Goal: Task Accomplishment & Management: Manage account settings

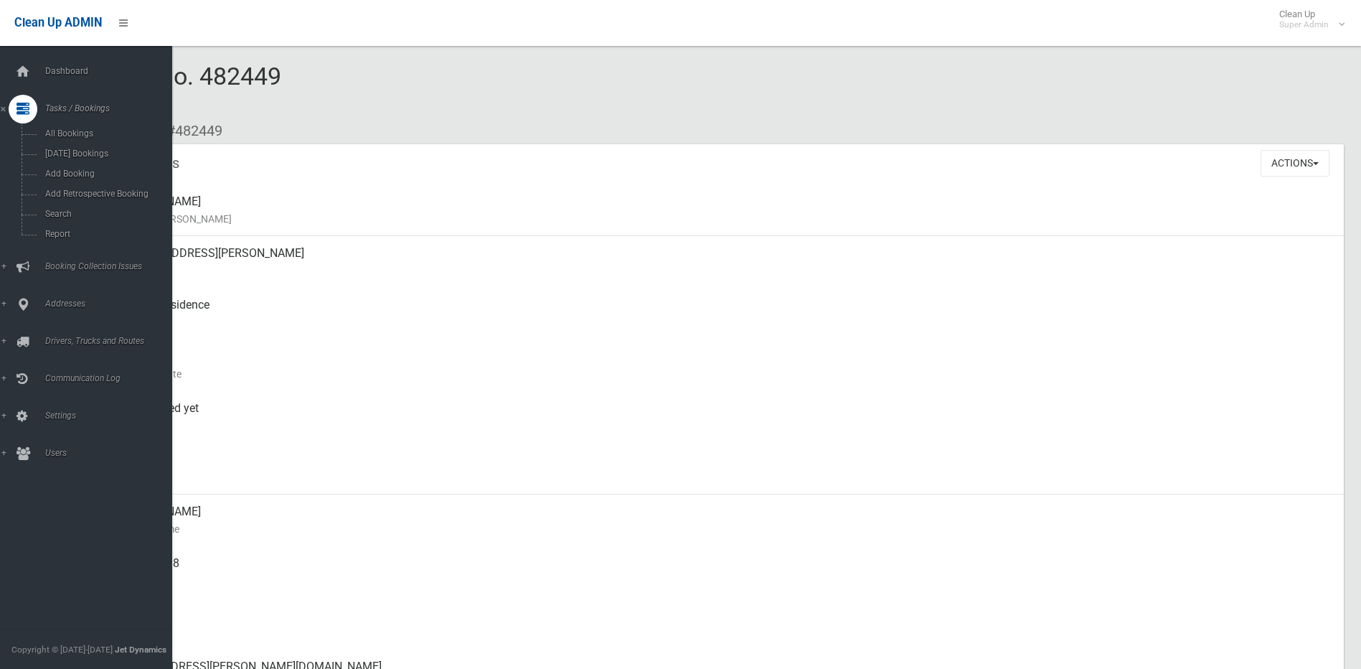
click at [31, 104] on div at bounding box center [23, 109] width 29 height 29
click at [30, 105] on div at bounding box center [23, 109] width 29 height 29
click at [59, 213] on span "Search" at bounding box center [106, 214] width 130 height 10
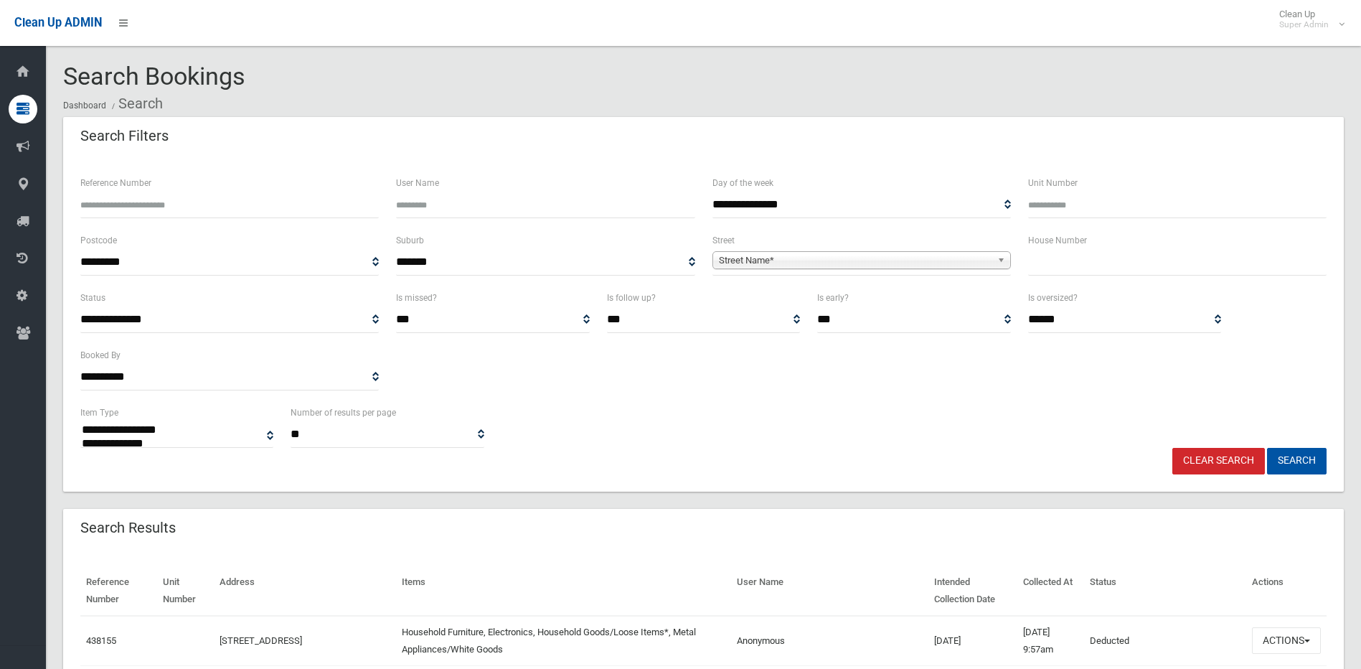
select select
click at [1034, 265] on input "text" at bounding box center [1177, 262] width 298 height 27
type input "**"
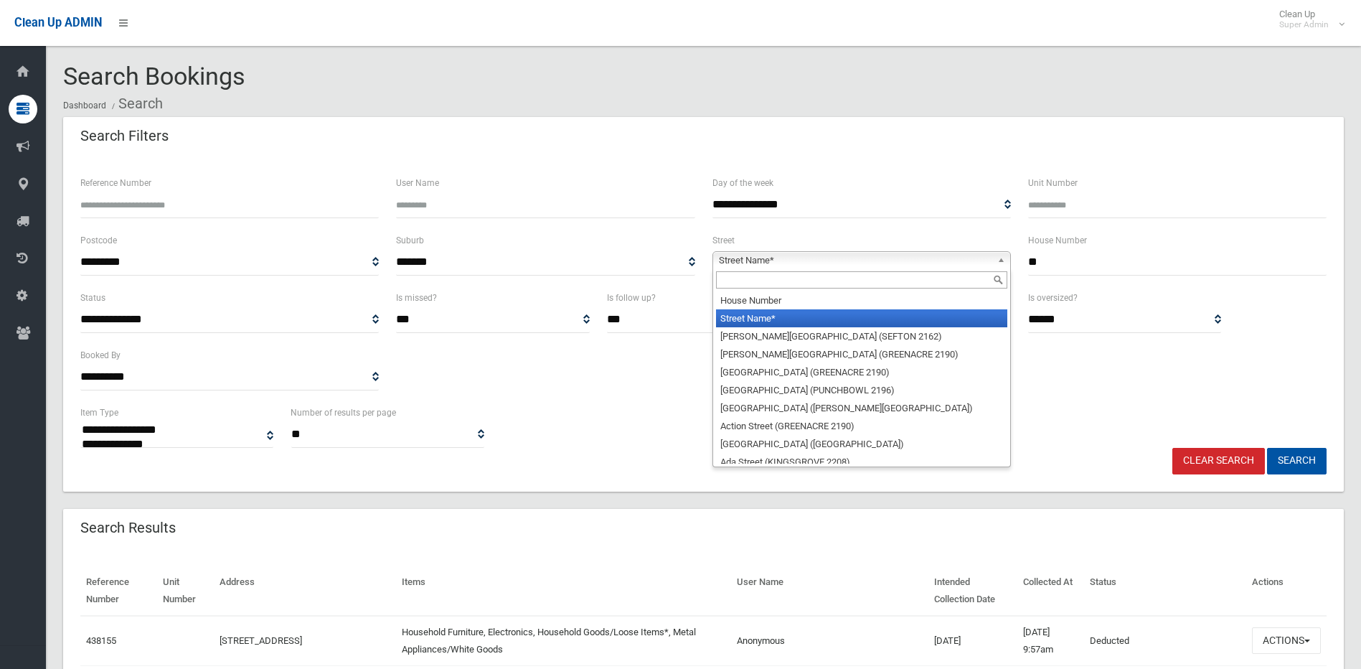
click at [935, 256] on span "Street Name*" at bounding box center [855, 260] width 273 height 17
click at [762, 283] on input "text" at bounding box center [861, 279] width 291 height 17
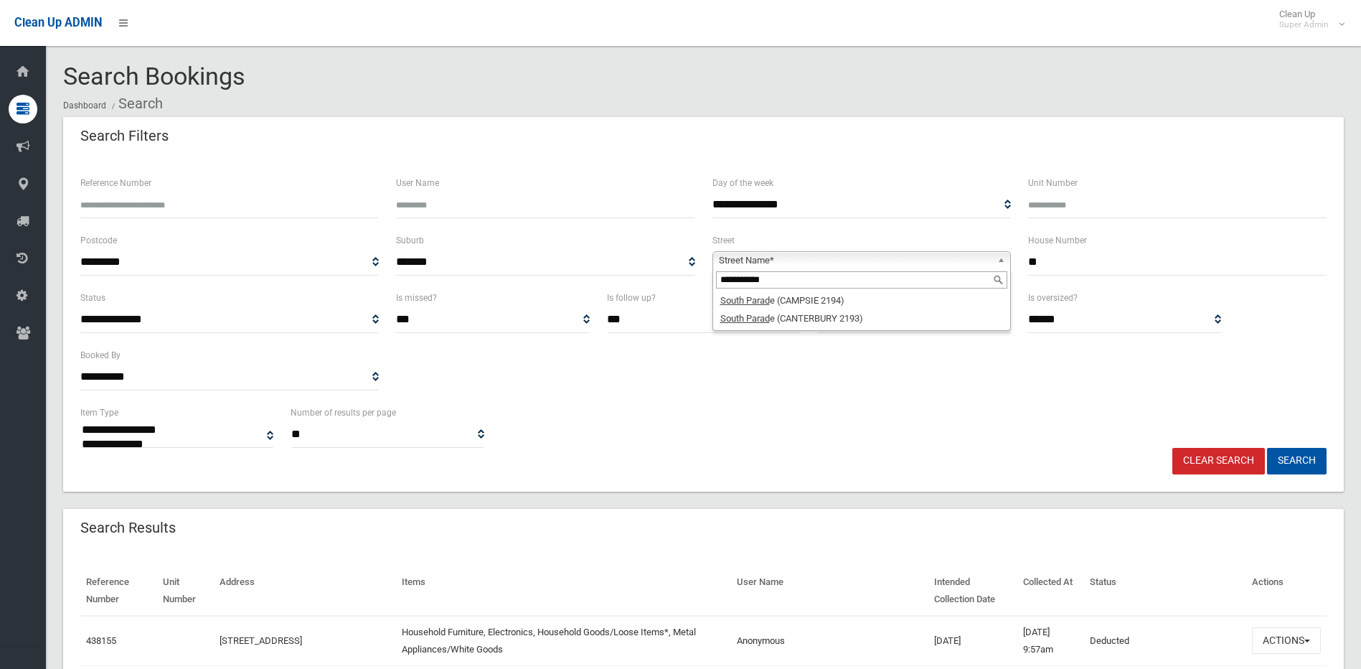
type input "**********"
click at [812, 317] on li "South Parad e (CANTERBURY 2193)" at bounding box center [861, 318] width 291 height 18
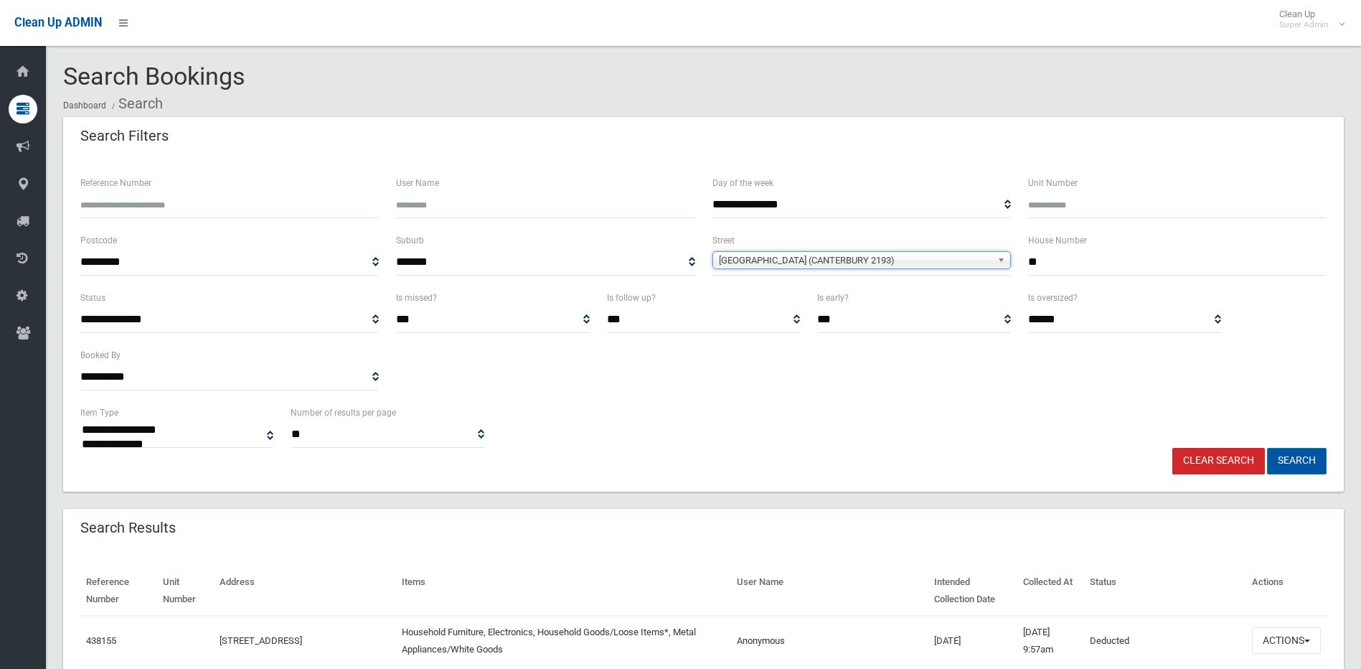
click at [1303, 460] on button "Search" at bounding box center [1297, 461] width 60 height 27
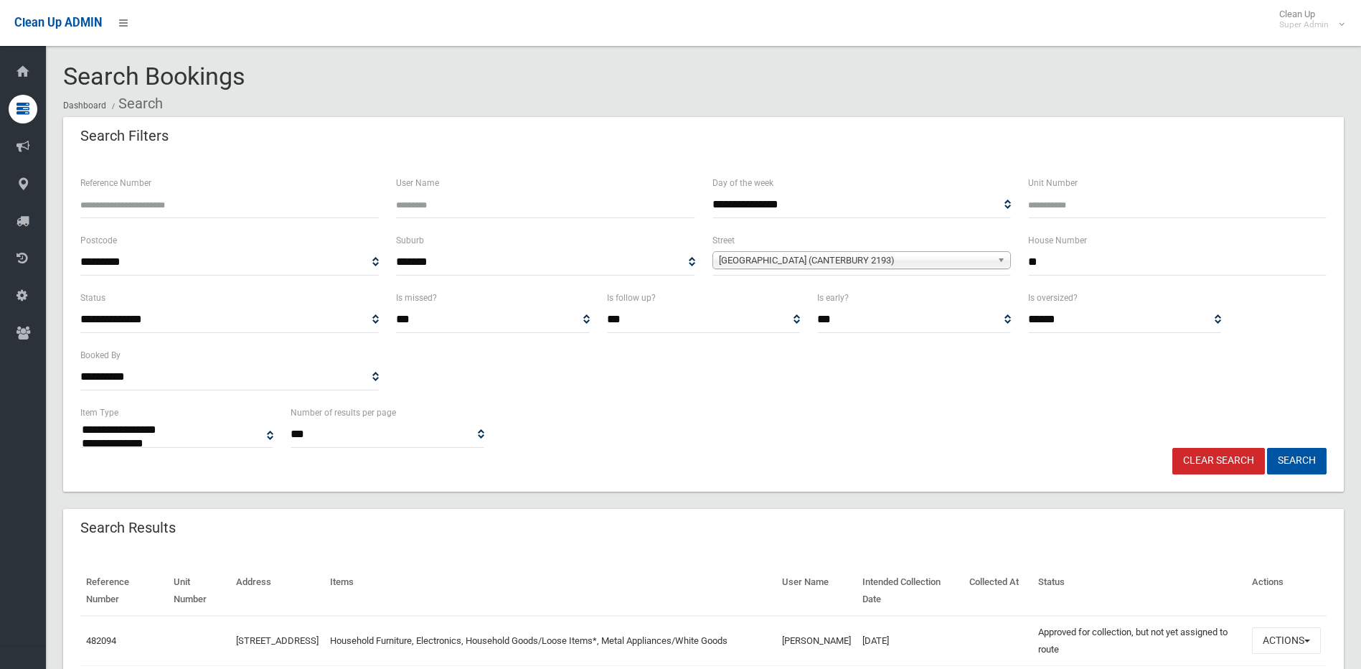
select select
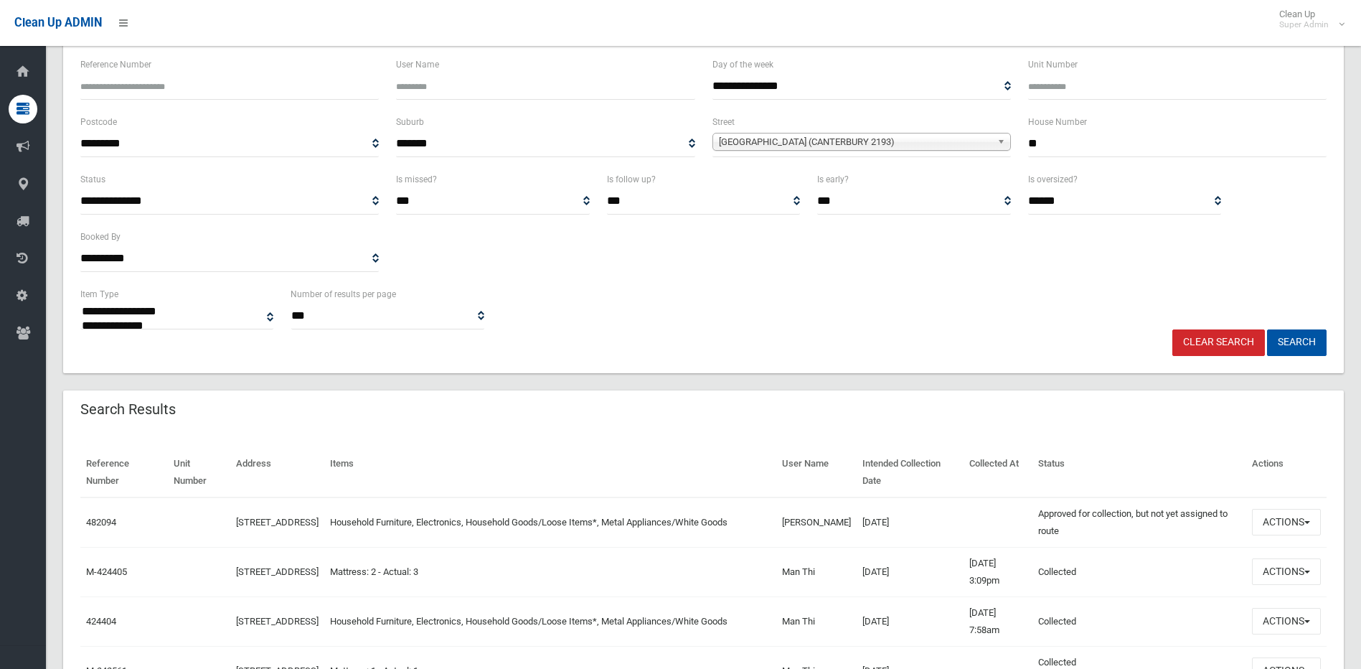
scroll to position [143, 0]
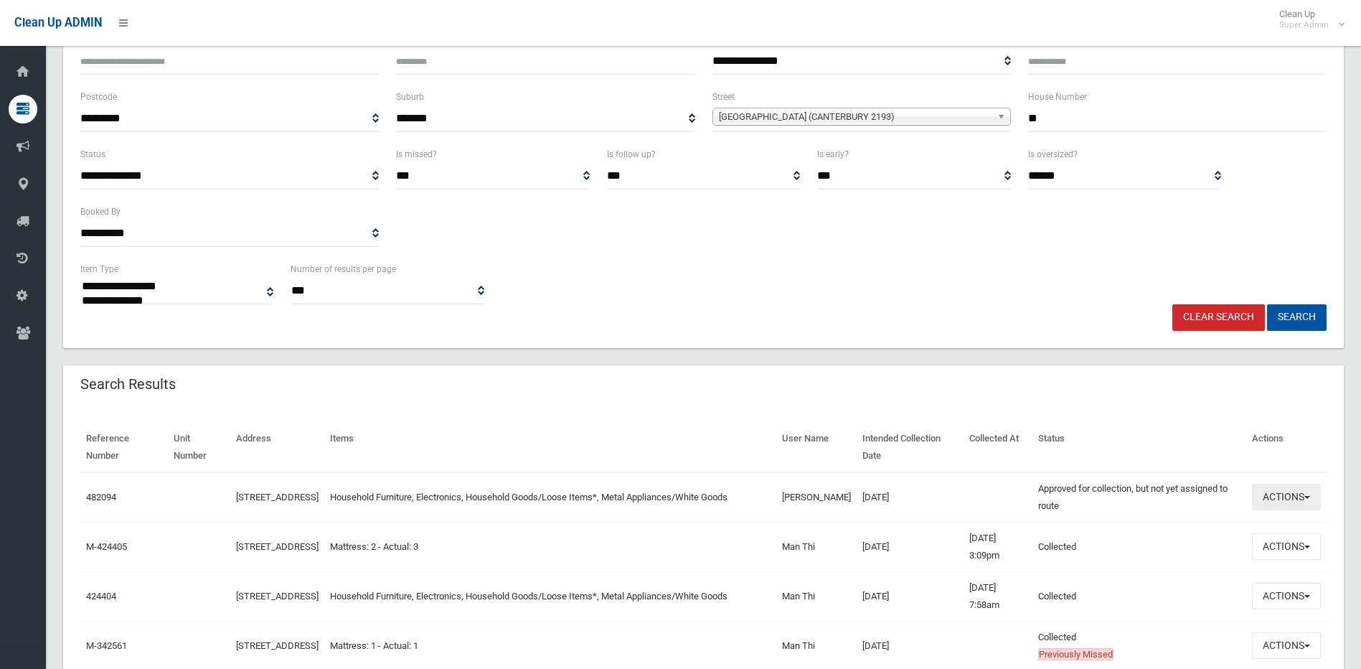
click at [1306, 499] on button "Actions" at bounding box center [1286, 497] width 69 height 27
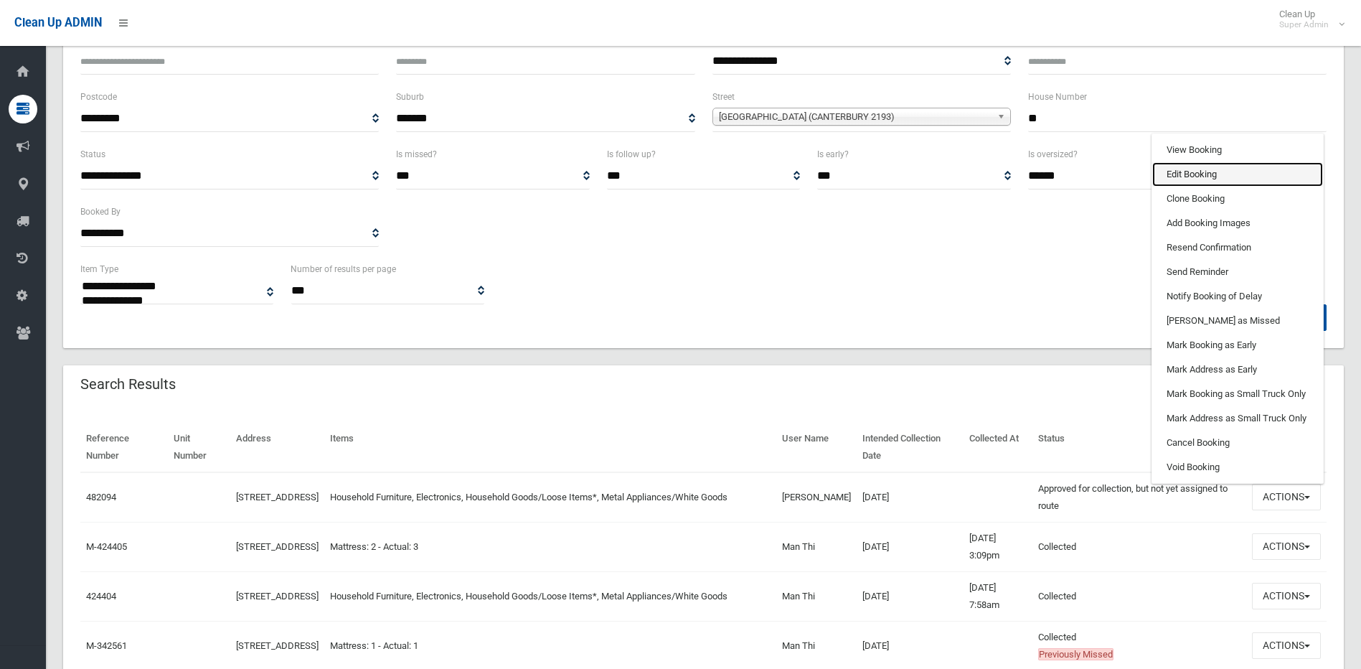
click at [1209, 179] on link "Edit Booking" at bounding box center [1237, 174] width 171 height 24
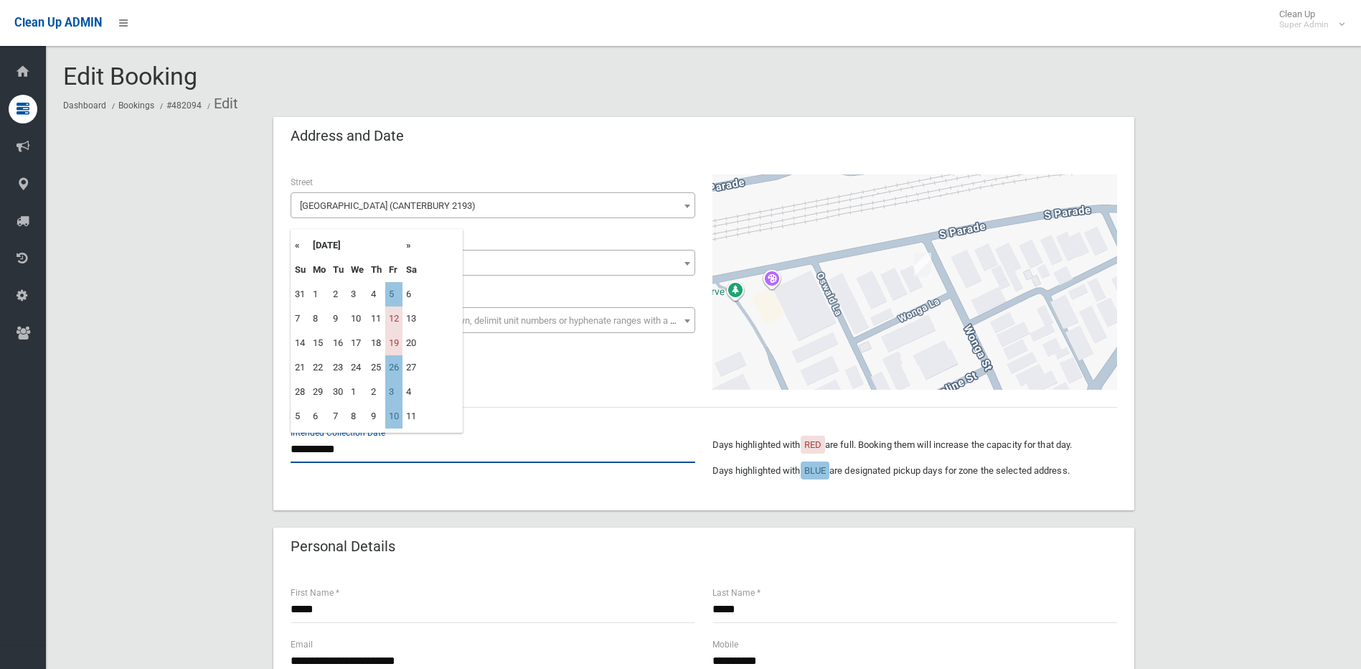
click at [362, 453] on input "**********" at bounding box center [493, 449] width 405 height 27
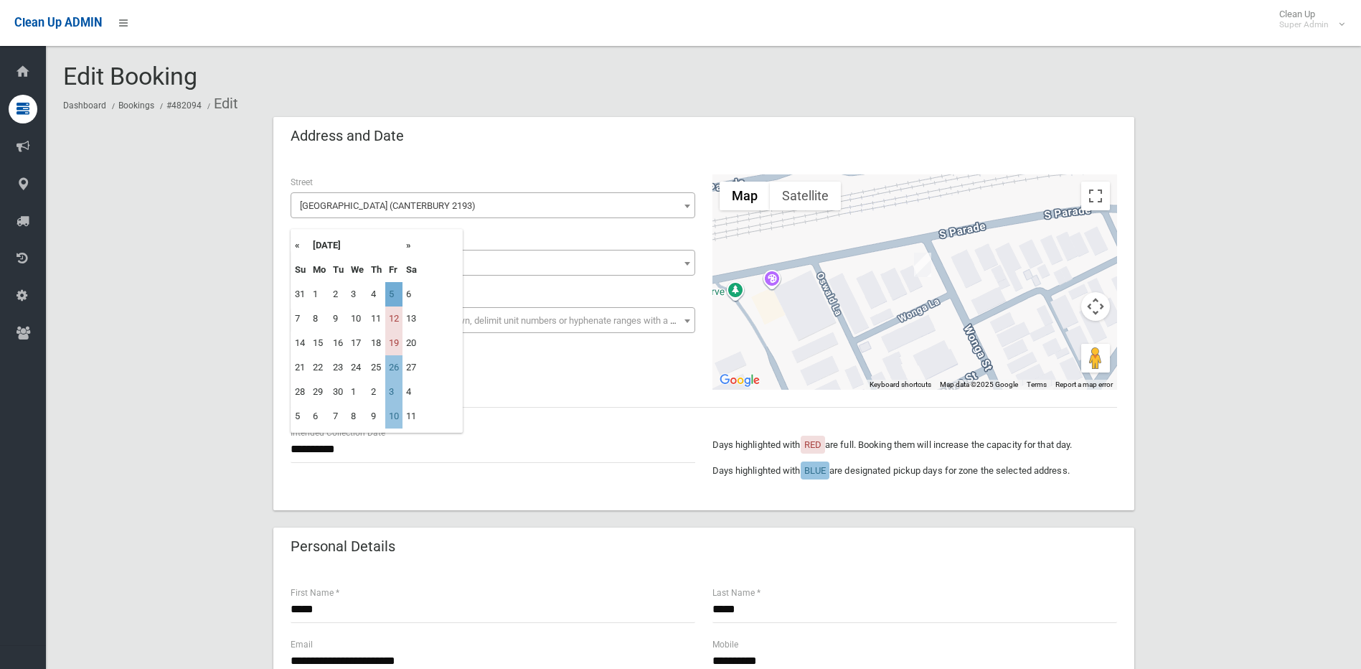
click at [392, 290] on td "5" at bounding box center [393, 294] width 17 height 24
type input "**********"
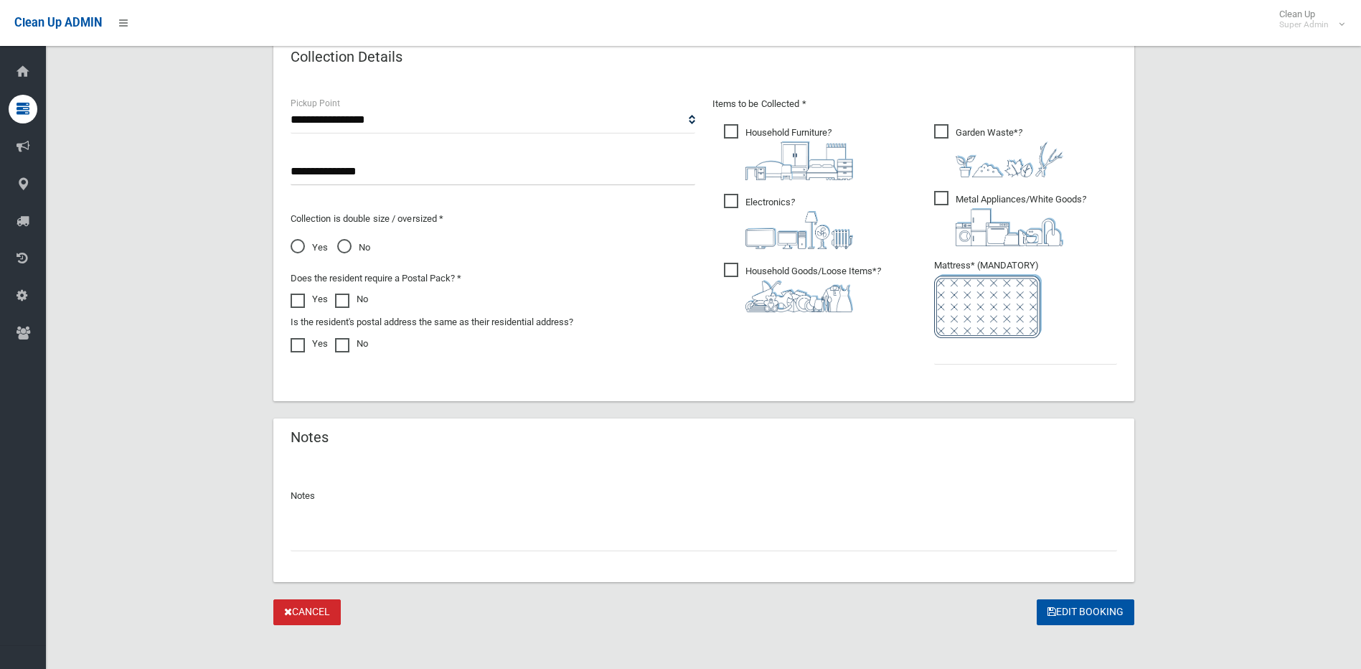
scroll to position [744, 0]
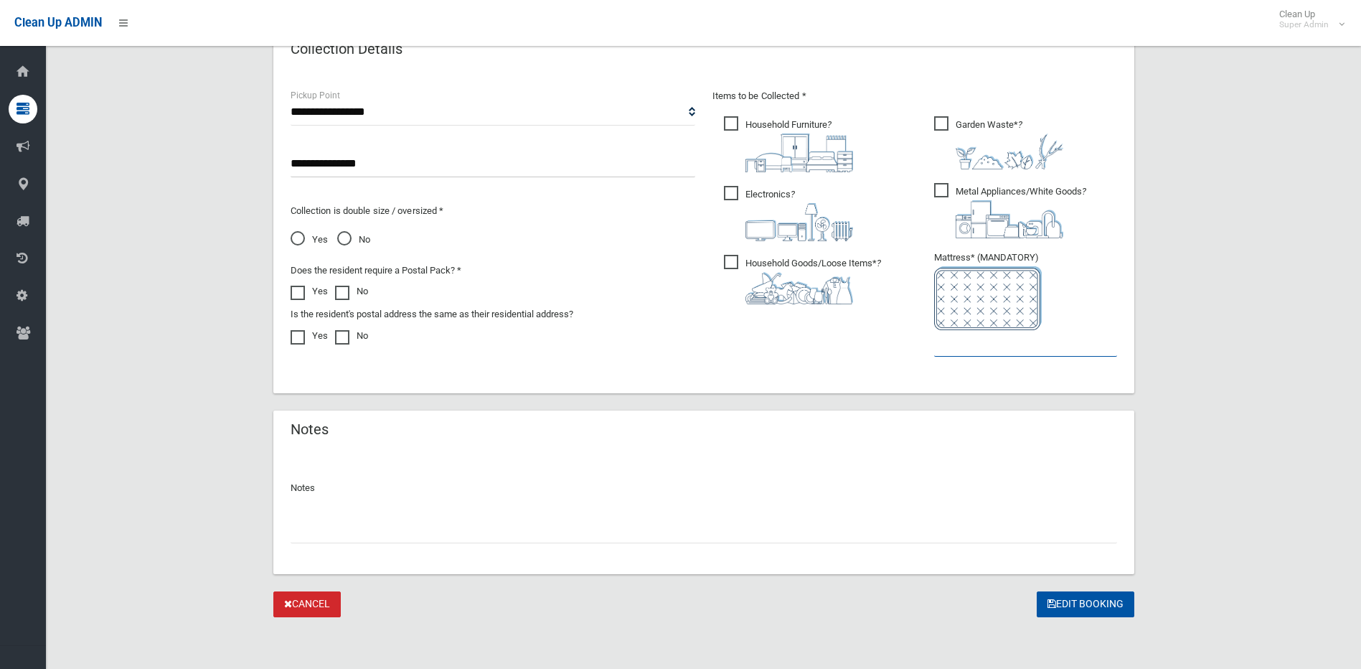
click at [959, 348] on input "text" at bounding box center [1025, 343] width 183 height 27
type input "*"
click at [1094, 595] on button "Edit Booking" at bounding box center [1086, 604] width 98 height 27
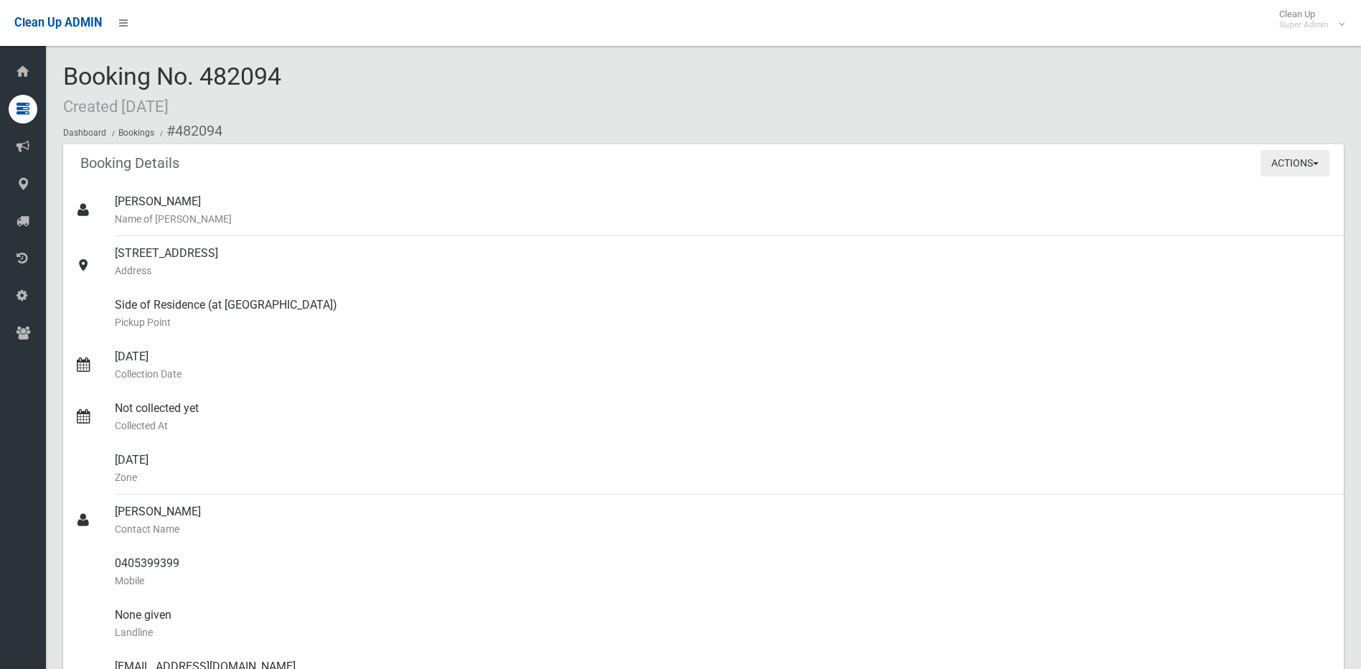
click at [1319, 164] on button "Actions" at bounding box center [1294, 163] width 69 height 27
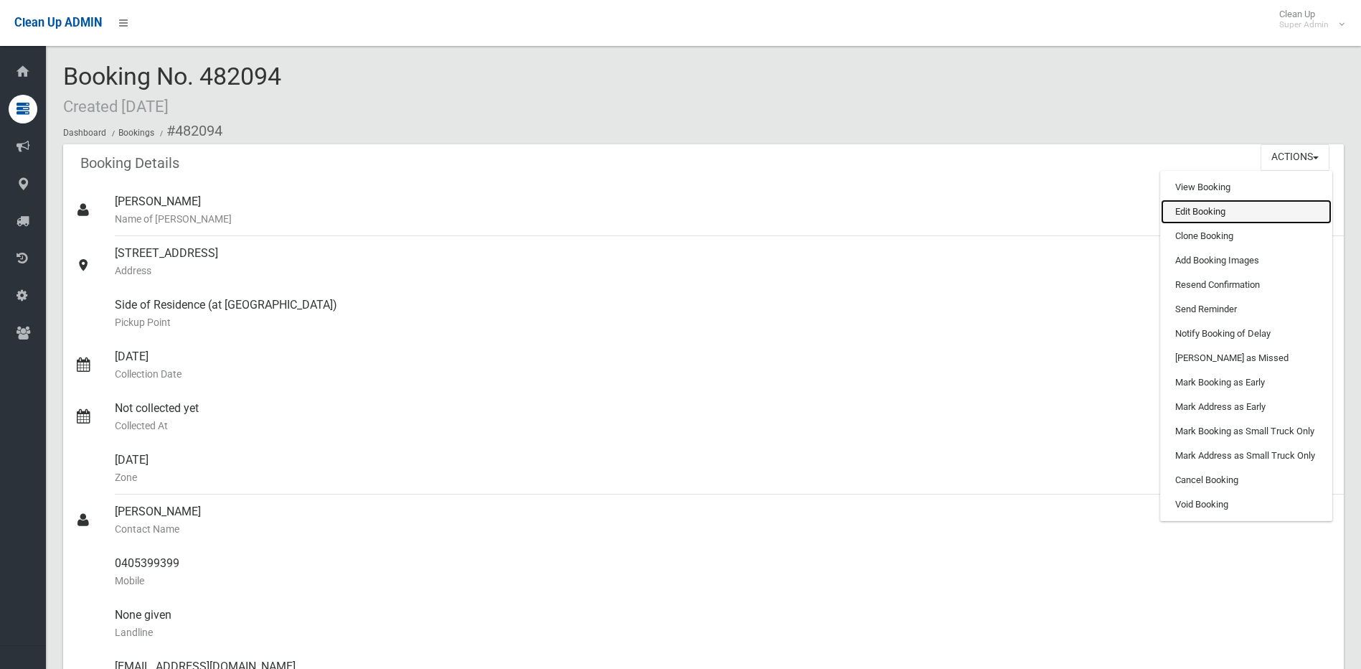
click at [1212, 209] on link "Edit Booking" at bounding box center [1246, 211] width 171 height 24
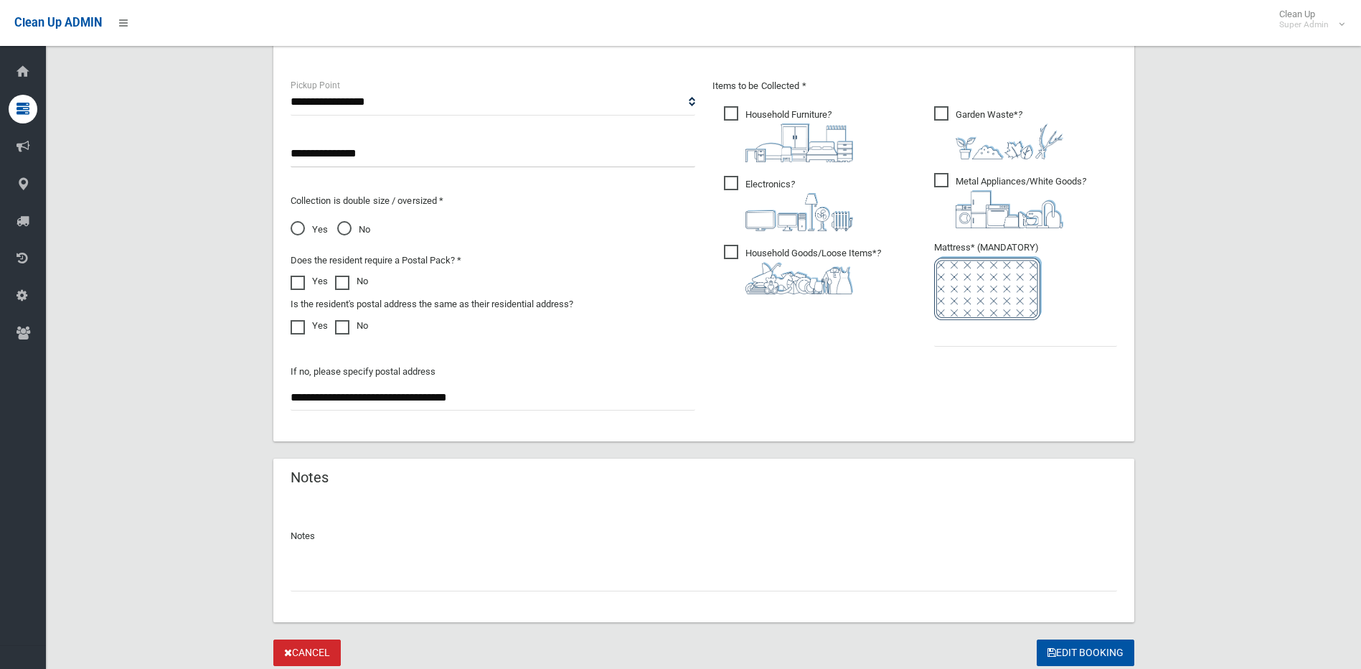
scroll to position [789, 0]
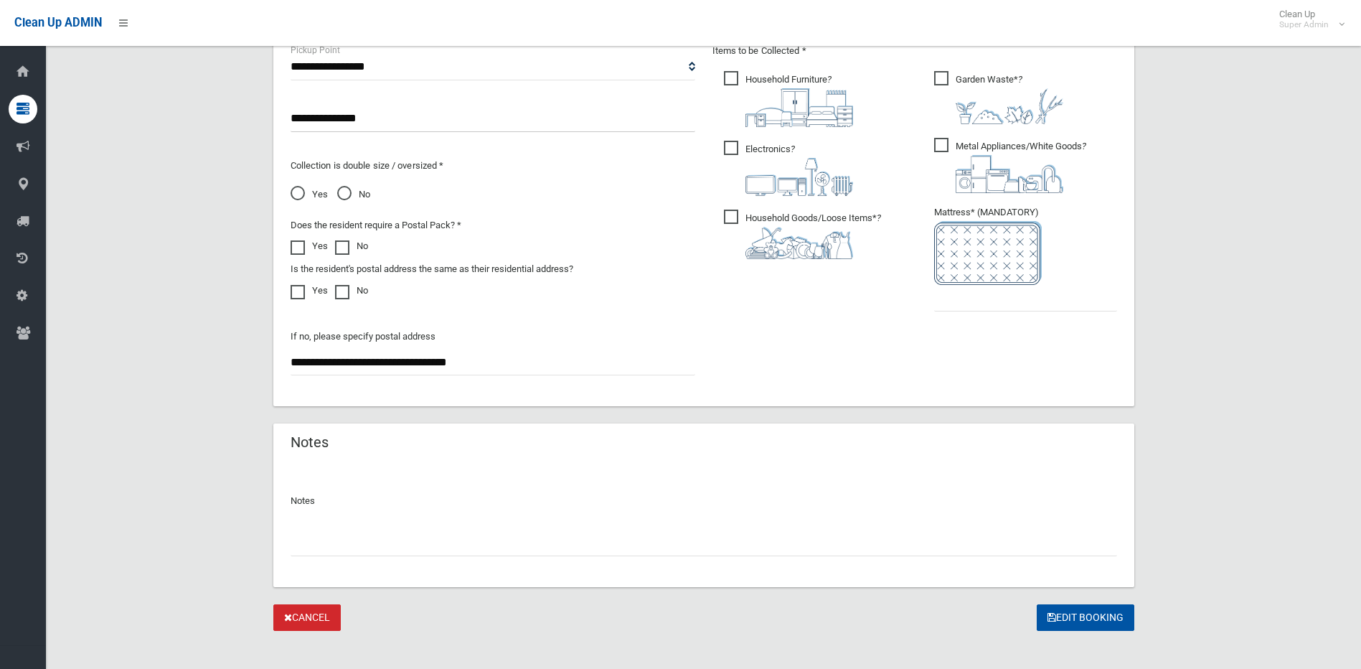
click at [376, 540] on input "text" at bounding box center [704, 542] width 826 height 27
type input "*"
click at [306, 615] on link "Cancel" at bounding box center [306, 617] width 67 height 27
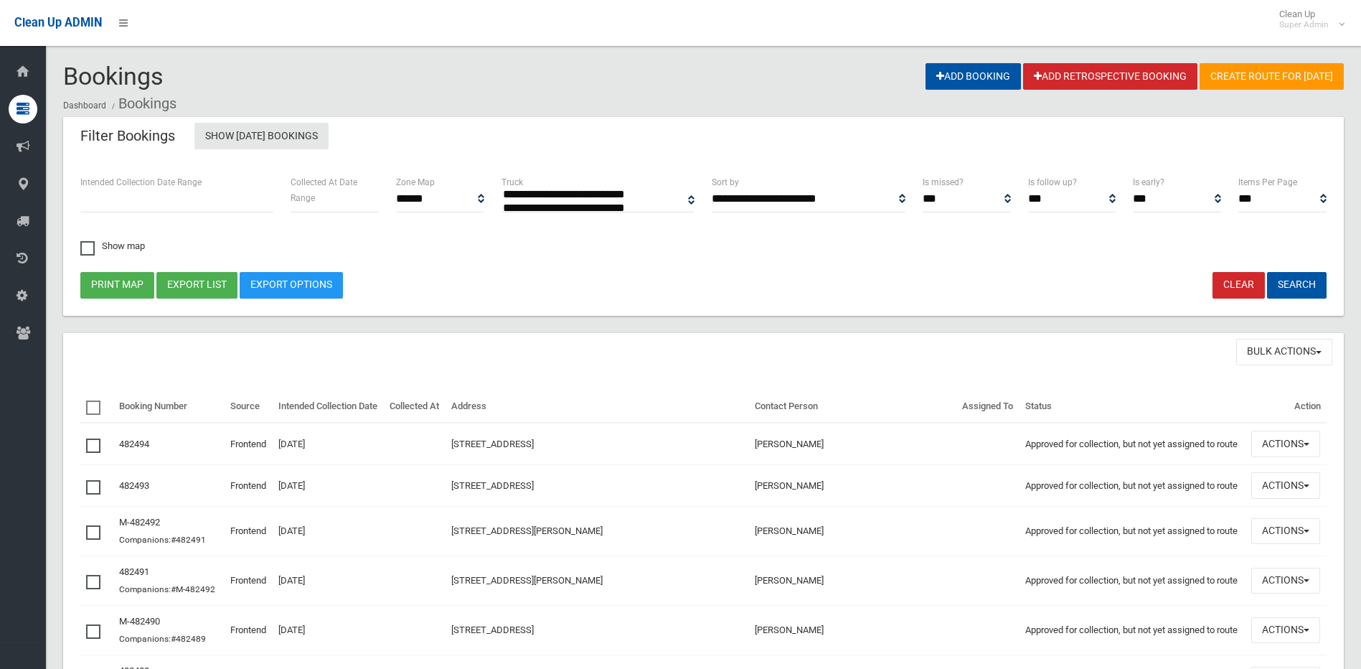
select select
